Goal: Transaction & Acquisition: Purchase product/service

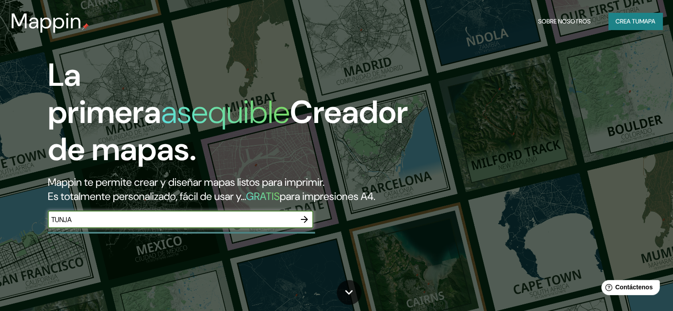
type input "TUNJA"
click at [301, 225] on icon "button" at bounding box center [304, 219] width 11 height 11
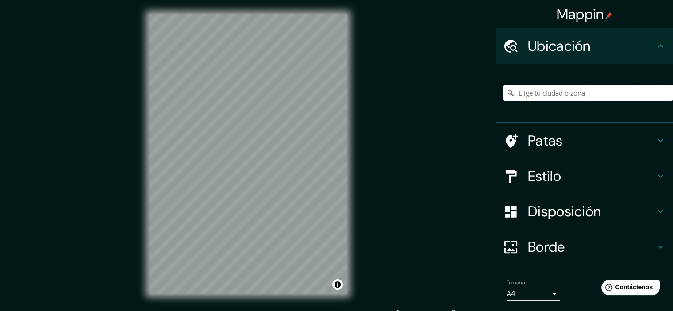
click at [597, 90] on input "Elige tu ciudad o zona" at bounding box center [588, 93] width 170 height 16
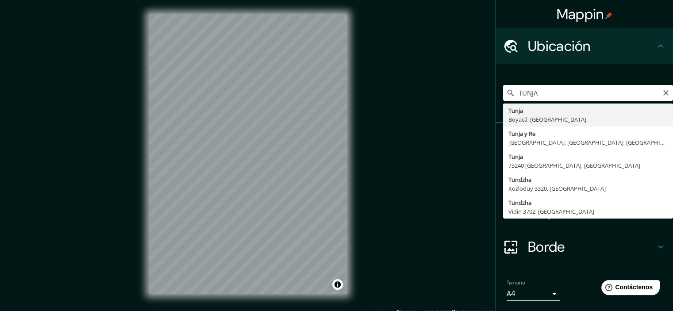
type input "Tunja, Boyacá, [GEOGRAPHIC_DATA]"
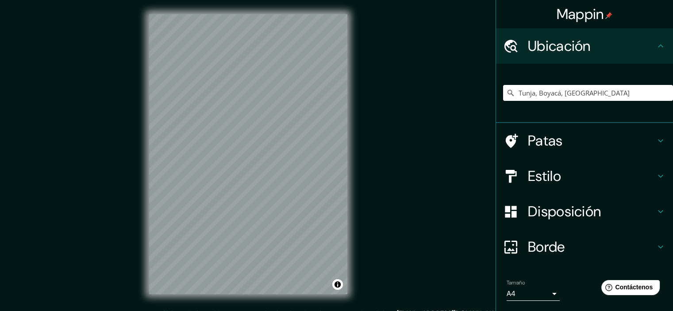
click at [574, 172] on h4 "Estilo" at bounding box center [592, 176] width 128 height 18
click at [653, 177] on div "Estilo" at bounding box center [584, 176] width 177 height 35
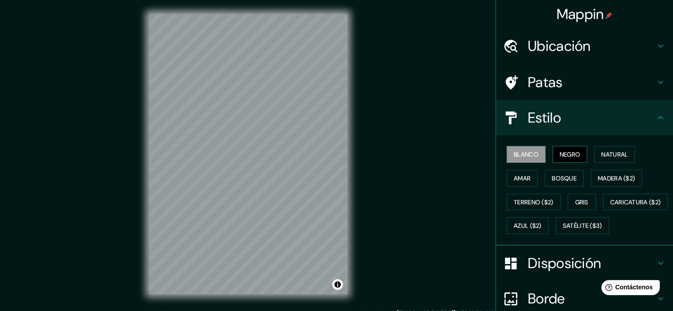
click at [572, 157] on font "Negro" at bounding box center [570, 155] width 21 height 8
click at [522, 153] on font "Blanco" at bounding box center [526, 155] width 25 height 8
click at [552, 198] on button "Terreno ($2)" at bounding box center [534, 202] width 54 height 17
click at [551, 196] on button "Terreno ($2)" at bounding box center [534, 202] width 54 height 17
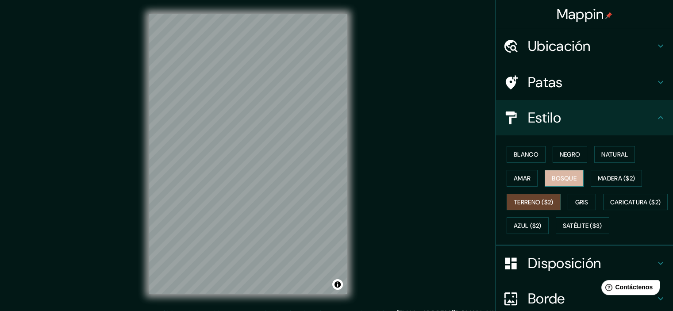
click at [558, 181] on font "Bosque" at bounding box center [564, 178] width 25 height 8
click at [524, 180] on font "Amar" at bounding box center [522, 178] width 17 height 8
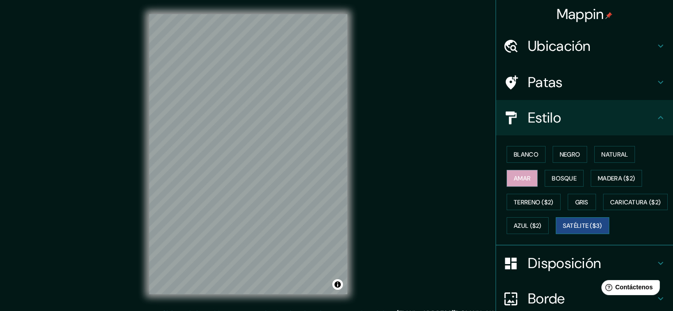
click at [563, 230] on font "Satélite ($3)" at bounding box center [582, 226] width 39 height 8
click at [542, 223] on font "Azul ($2)" at bounding box center [528, 226] width 28 height 8
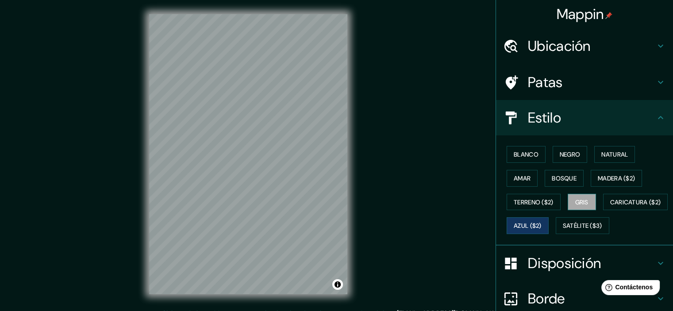
click at [580, 201] on font "Gris" at bounding box center [582, 202] width 13 height 8
